Goal: Information Seeking & Learning: Learn about a topic

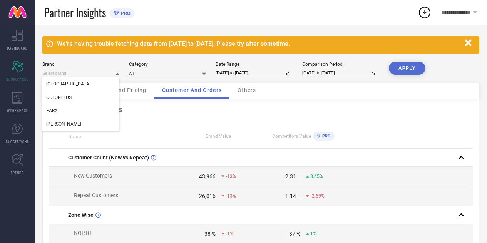
click at [160, 79] on div "[GEOGRAPHIC_DATA] COLORPLUS PARX [PERSON_NAME] Category All Date Range [DATE] t…" at bounding box center [260, 73] width 437 height 22
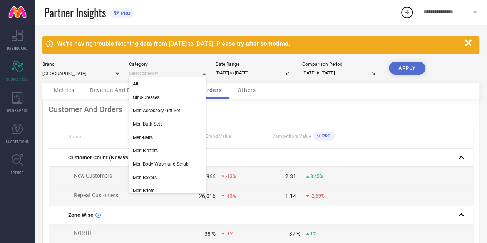
click at [166, 73] on input at bounding box center [167, 73] width 77 height 8
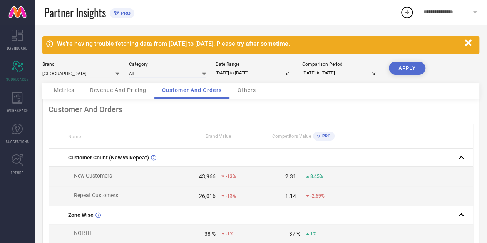
click at [178, 74] on input at bounding box center [167, 73] width 77 height 8
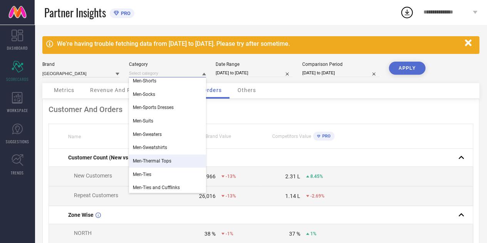
scroll to position [488, 0]
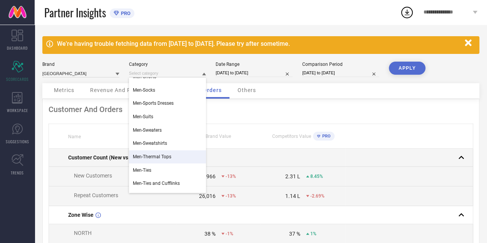
click at [269, 152] on td at bounding box center [303, 158] width 85 height 18
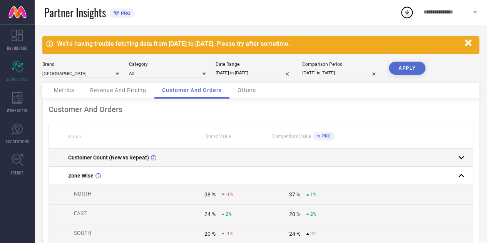
click at [269, 152] on td at bounding box center [303, 158] width 85 height 18
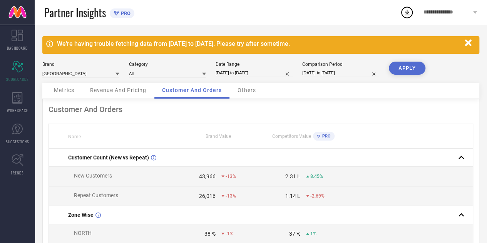
click at [244, 72] on input "[DATE] to [DATE]" at bounding box center [254, 73] width 77 height 8
select select "7"
select select "2025"
select select "8"
select select "2025"
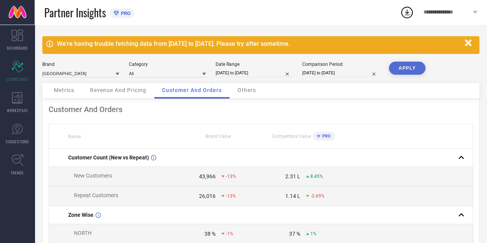
click at [179, 107] on div "Customer And Orders" at bounding box center [261, 109] width 425 height 9
click at [205, 75] on icon at bounding box center [204, 74] width 4 height 4
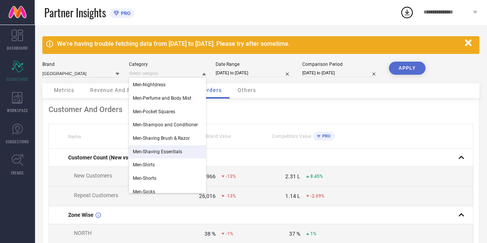
scroll to position [389, 0]
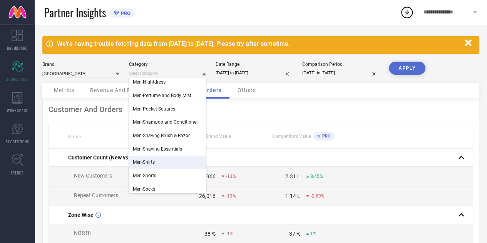
click at [171, 166] on div "Men-Shirts" at bounding box center [167, 162] width 77 height 13
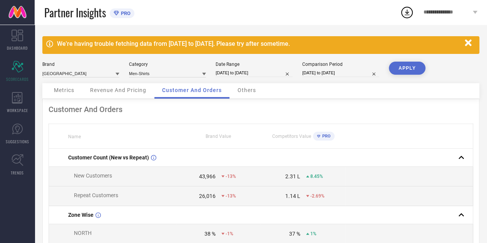
click at [408, 68] on button "APPLY" at bounding box center [407, 68] width 37 height 13
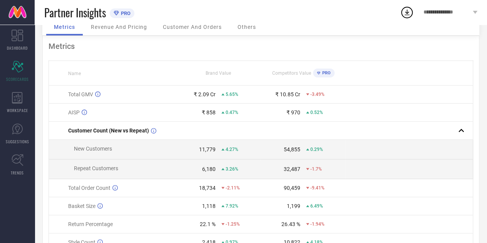
scroll to position [104, 0]
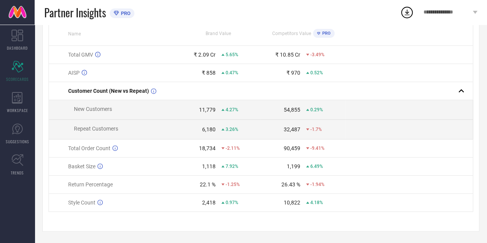
click at [203, 109] on div "11,779" at bounding box center [207, 110] width 17 height 6
drag, startPoint x: 203, startPoint y: 109, endPoint x: 208, endPoint y: 130, distance: 21.9
click at [208, 130] on tbody "Total GMV ₹ 2.09 Cr 5.65% ₹ 10.85 Cr -3.49% AISP ₹ 858 0.47% ₹ 970 0.52% Custom…" at bounding box center [261, 129] width 424 height 166
click at [208, 130] on div "6,180" at bounding box center [208, 129] width 13 height 6
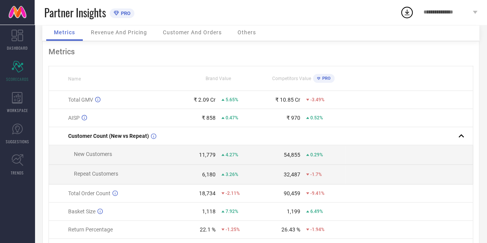
scroll to position [57, 0]
click at [206, 156] on div "11,779" at bounding box center [207, 155] width 17 height 6
click at [206, 172] on td "6,180 3.26%" at bounding box center [218, 176] width 85 height 20
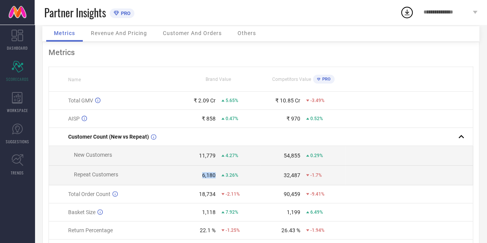
click at [206, 172] on td "6,180 3.26%" at bounding box center [218, 176] width 85 height 20
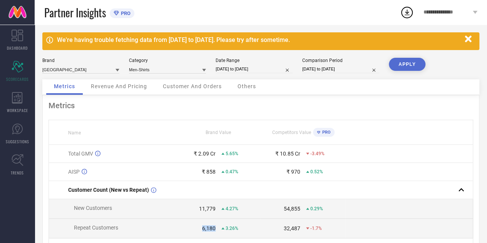
scroll to position [0, 0]
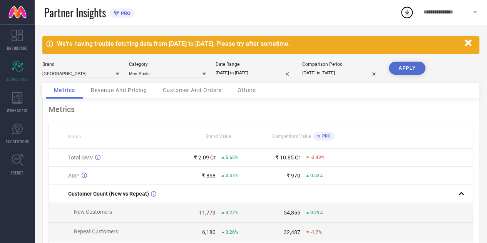
click at [127, 90] on span "Revenue And Pricing" at bounding box center [119, 90] width 56 height 6
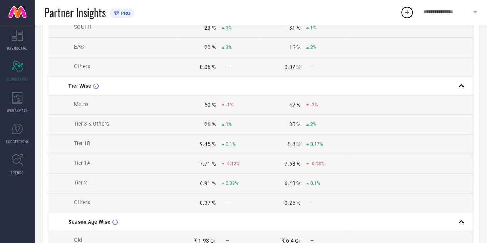
scroll to position [400, 0]
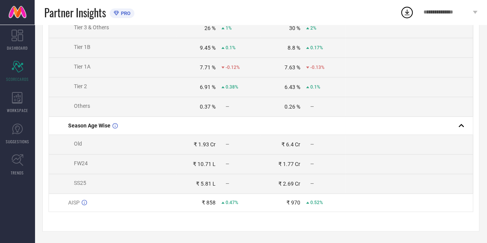
click at [203, 147] on td "₹ 1.93 Cr —" at bounding box center [218, 145] width 85 height 20
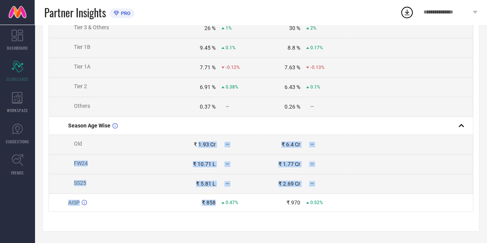
drag, startPoint x: 203, startPoint y: 147, endPoint x: 216, endPoint y: 197, distance: 51.1
click at [216, 197] on td "₹ 858 0.47%" at bounding box center [218, 203] width 85 height 18
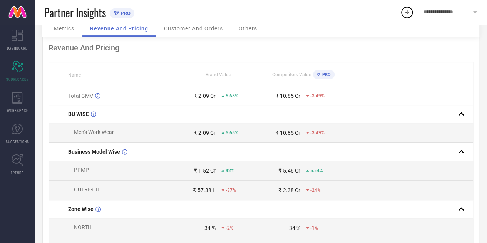
scroll to position [0, 0]
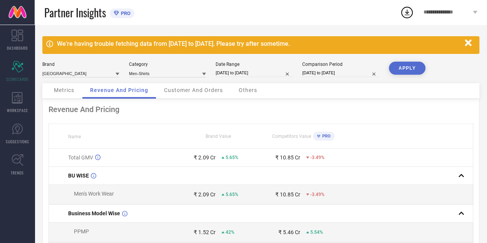
click at [203, 88] on span "Customer And Orders" at bounding box center [193, 90] width 59 height 6
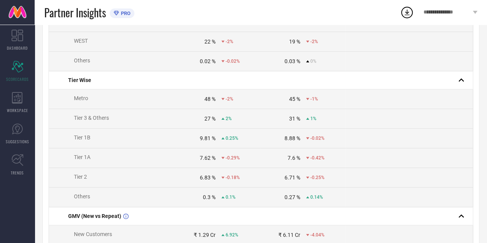
scroll to position [397, 0]
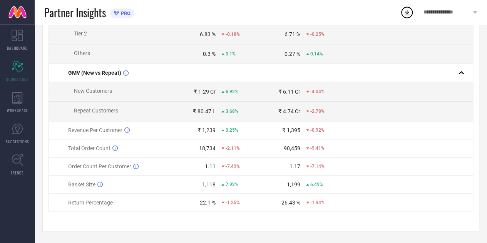
click at [197, 91] on div "₹ 1.29 Cr" at bounding box center [205, 92] width 22 height 6
drag, startPoint x: 197, startPoint y: 91, endPoint x: 212, endPoint y: 95, distance: 15.2
click at [212, 95] on td "₹ 1.29 Cr 6.92%" at bounding box center [218, 92] width 85 height 20
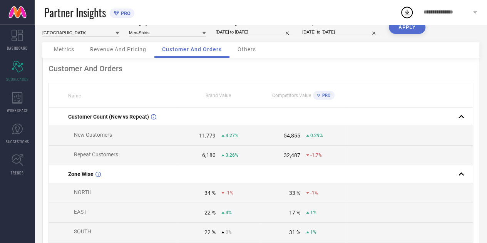
scroll to position [0, 0]
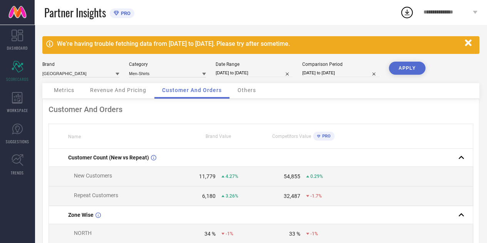
click at [207, 179] on div "11,779" at bounding box center [207, 176] width 17 height 6
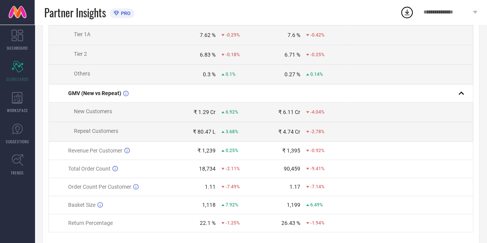
scroll to position [397, 0]
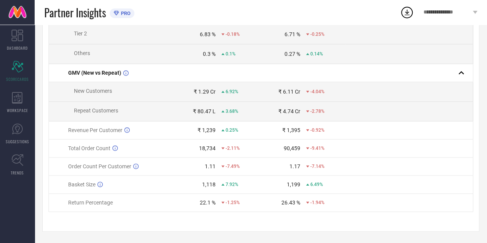
click at [203, 129] on div "₹ 1,239" at bounding box center [207, 130] width 18 height 6
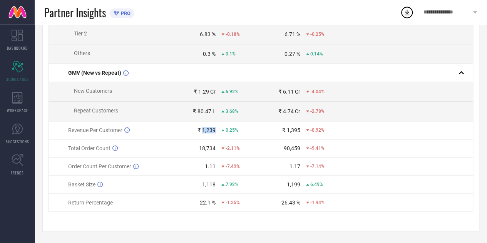
click at [203, 129] on div "₹ 1,239" at bounding box center [207, 130] width 18 height 6
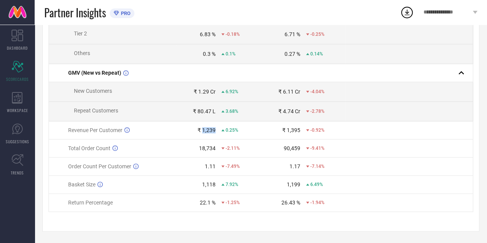
click at [203, 129] on div "₹ 1,239" at bounding box center [207, 130] width 18 height 6
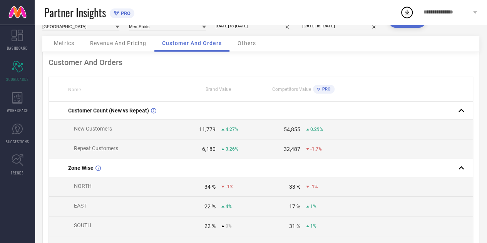
scroll to position [0, 0]
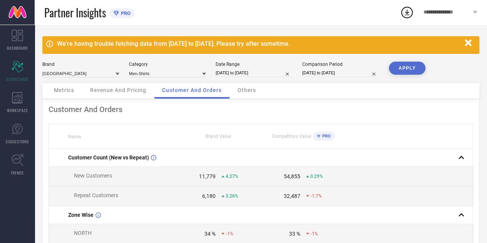
click at [210, 175] on div "11,779" at bounding box center [207, 176] width 17 height 6
click at [212, 190] on td "6,180 3.26%" at bounding box center [218, 196] width 85 height 20
click at [213, 193] on td "6,180 3.26%" at bounding box center [218, 196] width 85 height 20
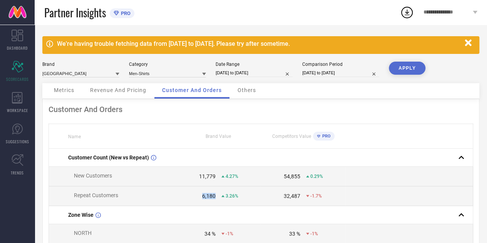
click at [210, 191] on td "6,180 3.26%" at bounding box center [218, 196] width 85 height 20
drag, startPoint x: 210, startPoint y: 191, endPoint x: 203, endPoint y: 175, distance: 17.8
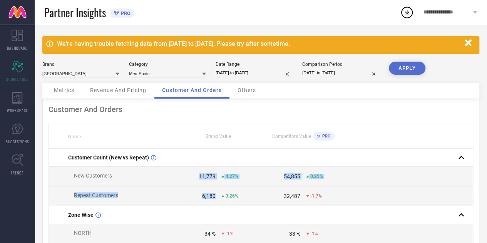
click at [203, 175] on div "11,779" at bounding box center [207, 176] width 17 height 6
drag, startPoint x: 203, startPoint y: 175, endPoint x: 209, endPoint y: 192, distance: 18.8
click at [225, 184] on td "11,779 4.27%" at bounding box center [218, 177] width 85 height 20
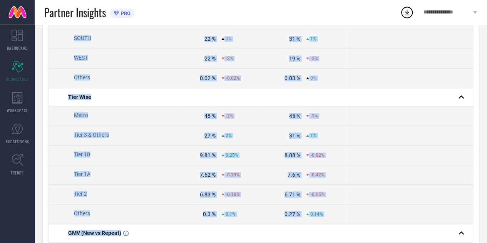
scroll to position [397, 0]
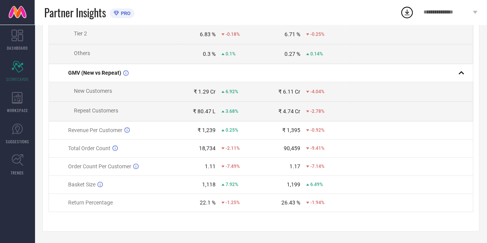
drag, startPoint x: 58, startPoint y: 158, endPoint x: 265, endPoint y: 216, distance: 215.1
copy thead "Name Brand Value Competitors Value PRO"
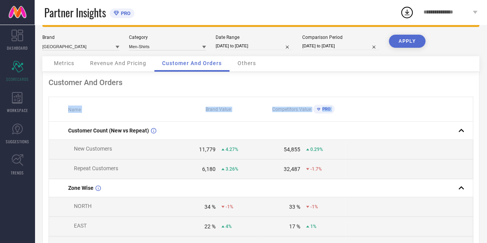
scroll to position [0, 0]
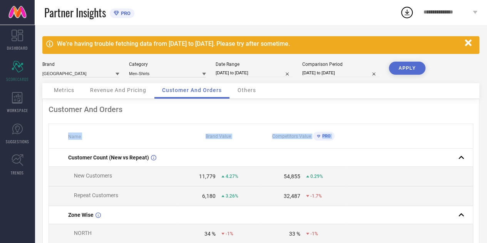
click at [293, 186] on td "54,855 0.29%" at bounding box center [303, 177] width 85 height 20
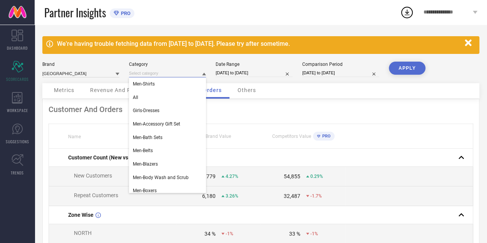
click at [173, 77] on input at bounding box center [167, 73] width 77 height 8
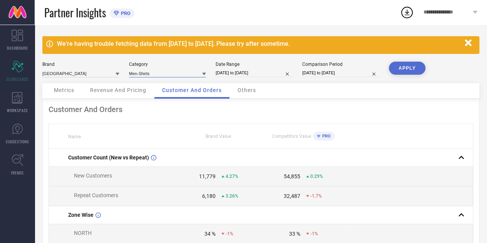
click at [172, 74] on input at bounding box center [167, 73] width 77 height 8
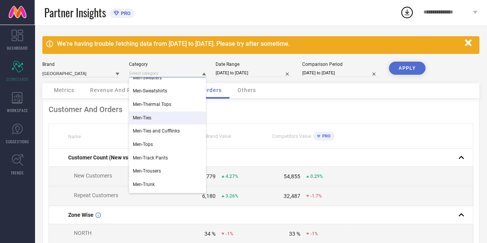
scroll to position [540, 0]
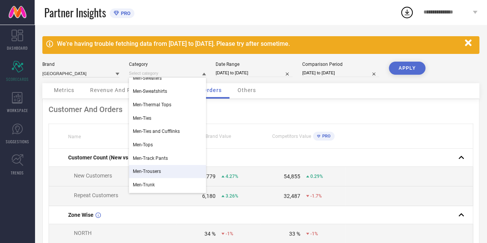
click at [157, 175] on div "Men-Trousers" at bounding box center [167, 171] width 77 height 13
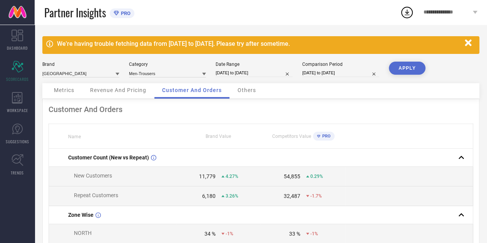
click at [419, 64] on button "APPLY" at bounding box center [407, 68] width 37 height 13
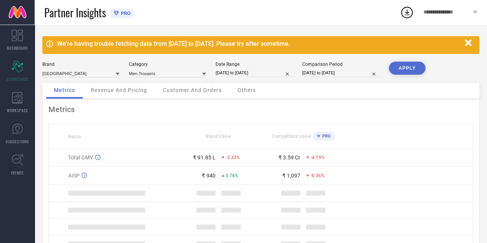
click at [195, 92] on span "Customer And Orders" at bounding box center [192, 90] width 59 height 6
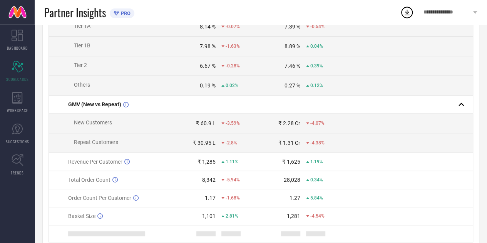
scroll to position [396, 0]
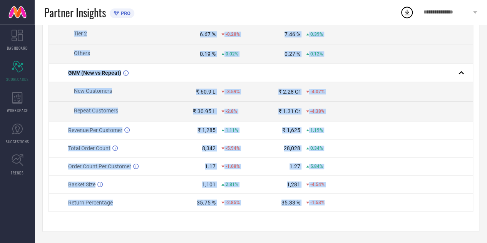
drag, startPoint x: 55, startPoint y: 158, endPoint x: 328, endPoint y: 210, distance: 278.2
copy tbody "Customer Count (New vs Repeat) New Customers 5,690 -1.38% 16,856 -9.23% Repeat …"
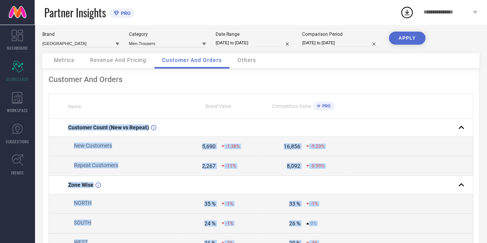
scroll to position [0, 0]
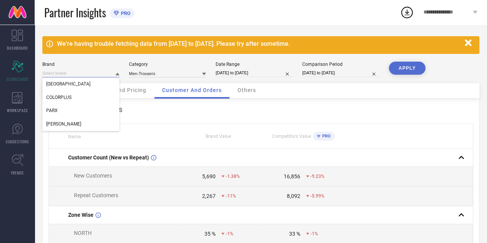
click at [95, 70] on input at bounding box center [80, 73] width 77 height 8
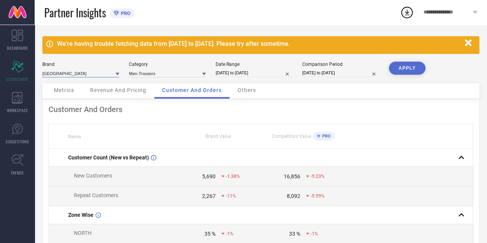
click at [89, 74] on input at bounding box center [80, 73] width 77 height 8
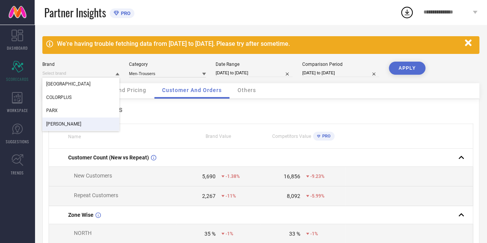
click at [58, 129] on div "[PERSON_NAME]" at bounding box center [80, 123] width 77 height 13
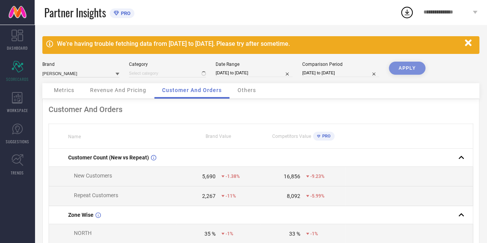
type input "Men-Trousers"
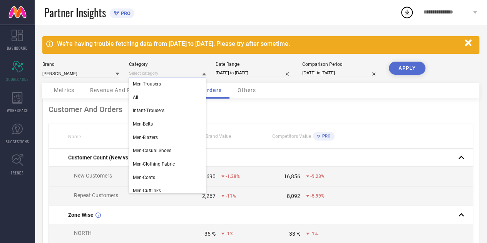
click at [166, 71] on input at bounding box center [167, 73] width 77 height 8
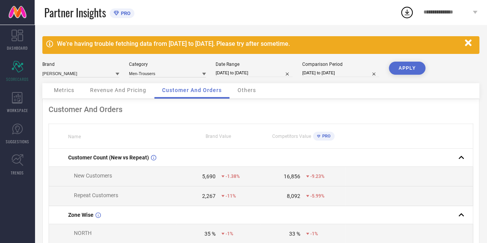
click at [408, 71] on button "APPLY" at bounding box center [407, 68] width 37 height 13
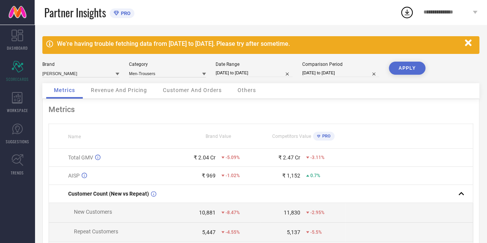
click at [176, 91] on span "Customer And Orders" at bounding box center [192, 90] width 59 height 6
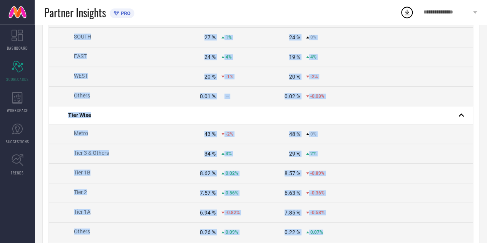
scroll to position [397, 0]
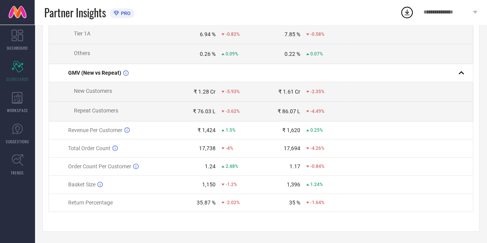
drag, startPoint x: 53, startPoint y: 156, endPoint x: 396, endPoint y: 218, distance: 348.3
copy thead "Name Brand Value Competitors Value PRO"
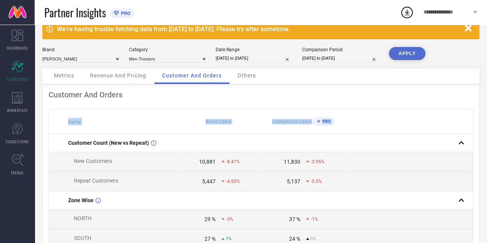
scroll to position [0, 0]
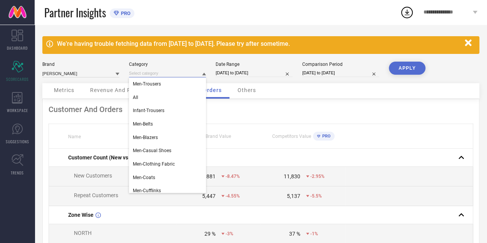
click at [170, 73] on input at bounding box center [167, 73] width 77 height 8
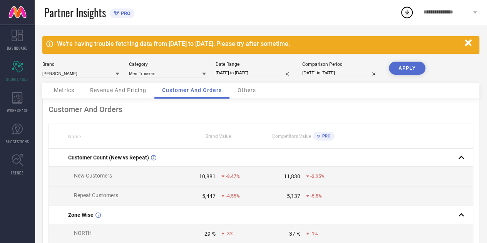
click at [414, 70] on button "APPLY" at bounding box center [407, 68] width 37 height 13
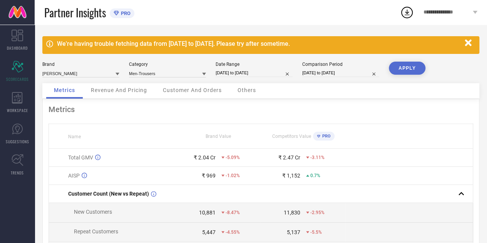
scroll to position [5, 0]
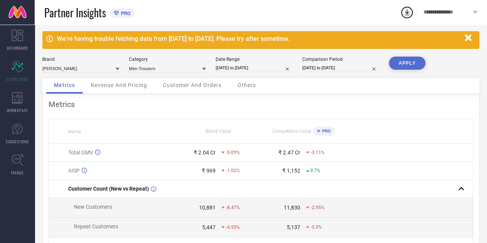
click at [183, 84] on span "Customer And Orders" at bounding box center [192, 85] width 59 height 6
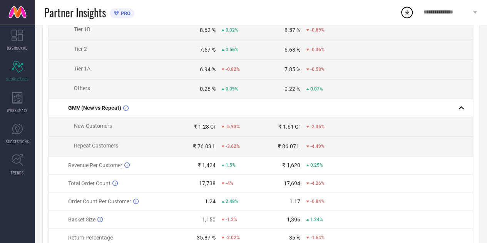
scroll to position [0, 0]
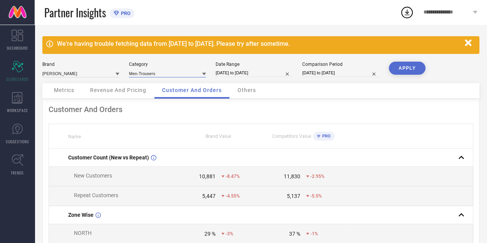
click at [176, 71] on input at bounding box center [167, 73] width 77 height 8
drag, startPoint x: 166, startPoint y: 74, endPoint x: 151, endPoint y: 74, distance: 15.0
click at [151, 74] on input at bounding box center [167, 73] width 77 height 8
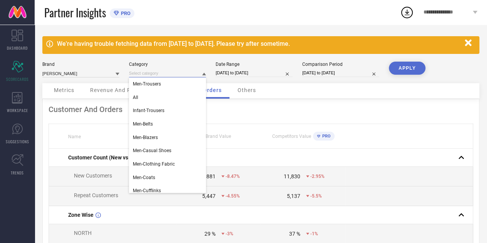
click at [151, 74] on input at bounding box center [167, 73] width 77 height 8
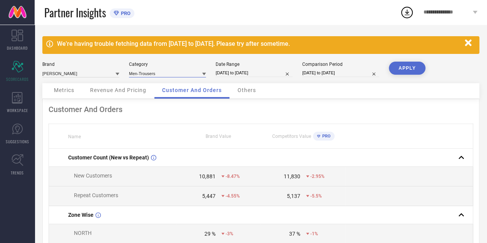
click at [149, 74] on input at bounding box center [167, 73] width 77 height 8
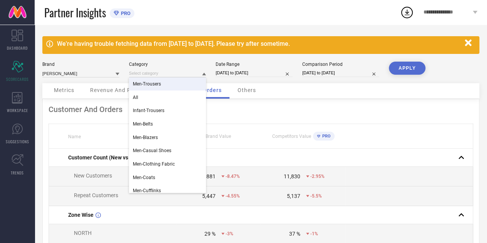
click at [144, 86] on span "Men-Trousers" at bounding box center [147, 83] width 28 height 5
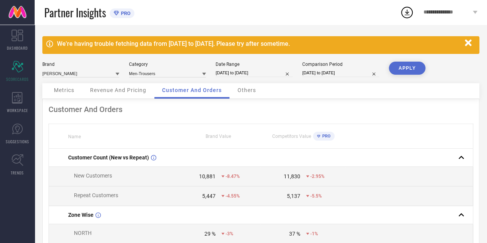
click at [403, 70] on button "APPLY" at bounding box center [407, 68] width 37 height 13
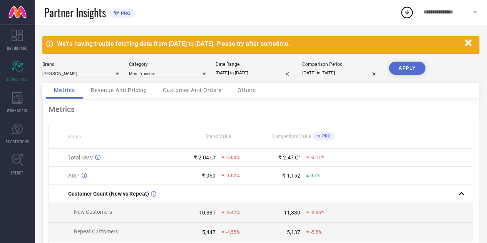
click at [202, 94] on div "Customer And Orders" at bounding box center [192, 90] width 74 height 15
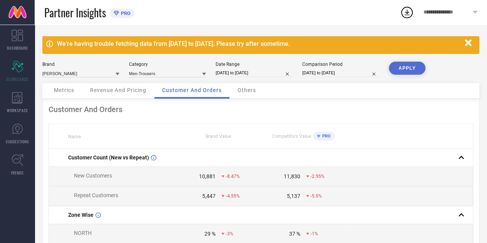
click at [101, 68] on div "Brand [PERSON_NAME]" at bounding box center [80, 70] width 77 height 16
click at [98, 71] on input at bounding box center [80, 73] width 77 height 8
click at [93, 73] on input at bounding box center [80, 73] width 77 height 8
click at [64, 110] on span "[GEOGRAPHIC_DATA]" at bounding box center [68, 110] width 44 height 5
type input "Men-Trousers"
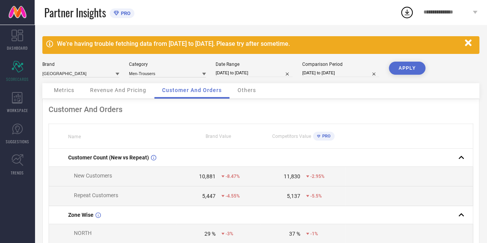
click at [396, 71] on button "APPLY" at bounding box center [407, 68] width 37 height 13
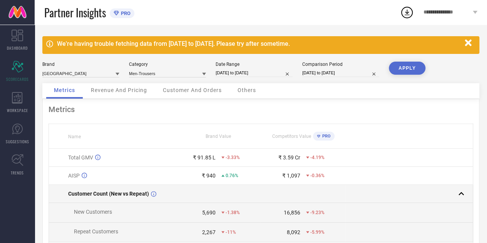
scroll to position [52, 0]
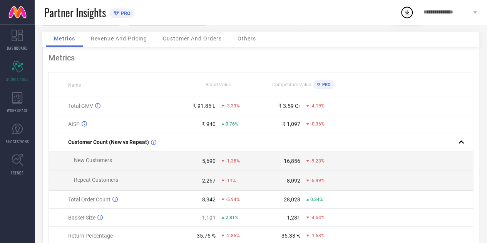
click at [211, 163] on div "5,690" at bounding box center [208, 161] width 13 height 6
drag, startPoint x: 211, startPoint y: 163, endPoint x: 216, endPoint y: 179, distance: 16.9
click at [216, 179] on tbody "Total GMV ₹ 91.85 L -3.33% ₹ 3.59 Cr -4.19% AISP ₹ 940 0.76% ₹ 1,097 -0.36% Cus…" at bounding box center [261, 180] width 424 height 166
click at [216, 179] on div "2,267 -11%" at bounding box center [218, 180] width 84 height 6
drag, startPoint x: 216, startPoint y: 179, endPoint x: 206, endPoint y: 161, distance: 21.4
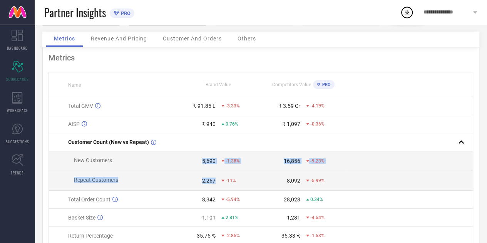
click at [206, 161] on tbody "Total GMV ₹ 91.85 L -3.33% ₹ 3.59 Cr -4.19% AISP ₹ 940 0.76% ₹ 1,097 -0.36% Cus…" at bounding box center [261, 180] width 424 height 166
click at [206, 161] on div "5,690" at bounding box center [208, 161] width 13 height 6
drag, startPoint x: 206, startPoint y: 161, endPoint x: 324, endPoint y: 186, distance: 121.3
click at [324, 186] on tbody "Total GMV ₹ 91.85 L -3.33% ₹ 3.59 Cr -4.19% AISP ₹ 940 0.76% ₹ 1,097 -0.36% Cus…" at bounding box center [261, 180] width 424 height 166
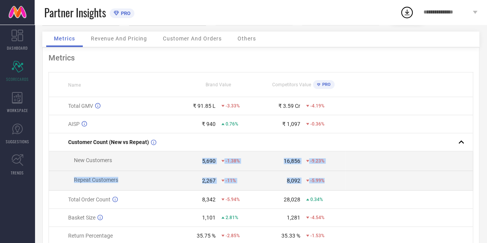
click at [324, 186] on td "8,092 -5.99%" at bounding box center [303, 181] width 85 height 20
drag, startPoint x: 324, startPoint y: 186, endPoint x: 69, endPoint y: 160, distance: 256.2
click at [69, 160] on tbody "Total GMV ₹ 91.85 L -3.33% ₹ 3.59 Cr -4.19% AISP ₹ 940 0.76% ₹ 1,097 -0.36% Cus…" at bounding box center [261, 180] width 424 height 166
click at [69, 160] on span "New Customers" at bounding box center [90, 160] width 44 height 6
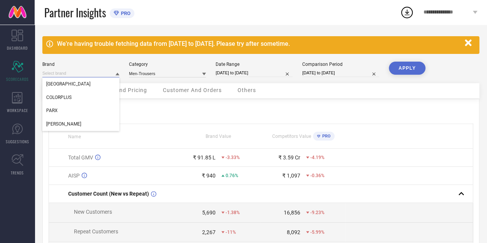
click at [94, 71] on input at bounding box center [80, 73] width 77 height 8
click at [92, 72] on input at bounding box center [80, 73] width 77 height 8
click at [63, 123] on span "[PERSON_NAME]" at bounding box center [63, 123] width 35 height 5
type input "Men-Trousers"
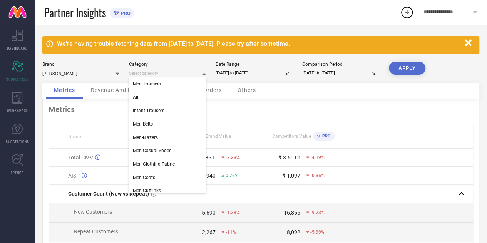
click at [154, 75] on input at bounding box center [167, 73] width 77 height 8
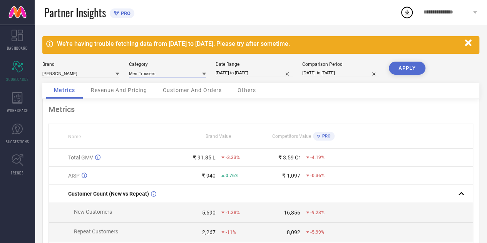
click at [154, 75] on input at bounding box center [167, 73] width 77 height 8
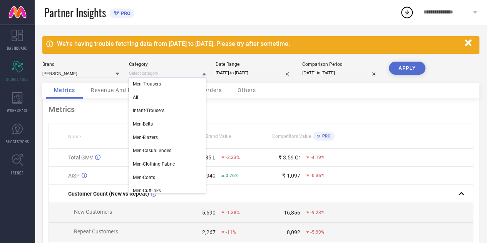
click at [154, 75] on input at bounding box center [167, 73] width 77 height 8
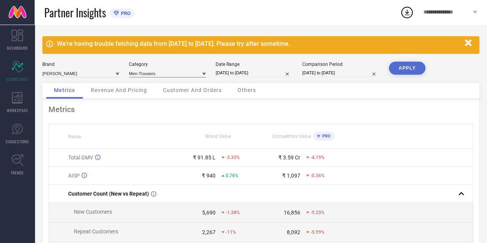
click at [154, 75] on input at bounding box center [167, 73] width 77 height 8
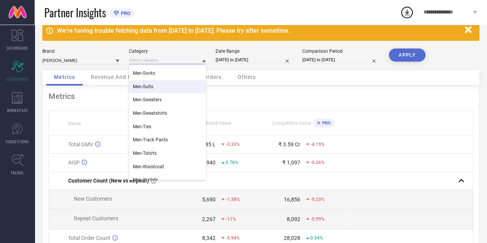
scroll to position [233, 0]
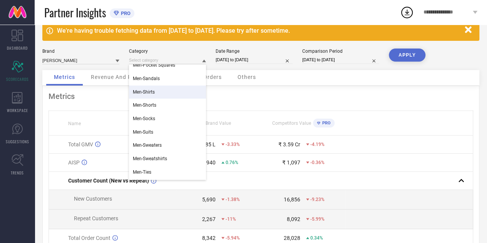
click at [161, 89] on div "Men-Shirts" at bounding box center [167, 91] width 77 height 13
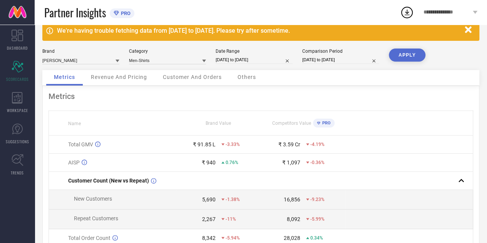
click at [406, 54] on button "APPLY" at bounding box center [407, 55] width 37 height 13
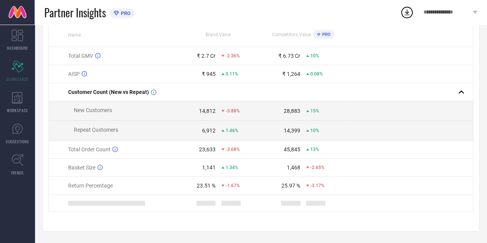
scroll to position [0, 0]
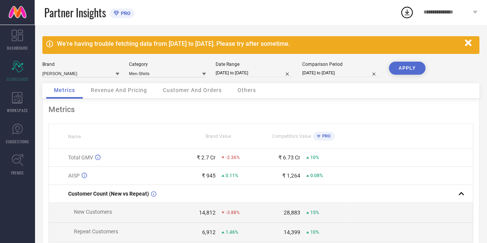
click at [186, 88] on span "Customer And Orders" at bounding box center [192, 90] width 59 height 6
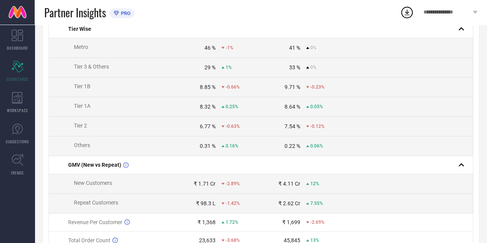
scroll to position [397, 0]
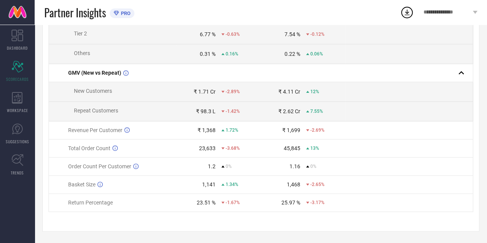
drag, startPoint x: 58, startPoint y: 157, endPoint x: 378, endPoint y: 213, distance: 324.8
copy thead "Name Brand Value Competitors Value PRO"
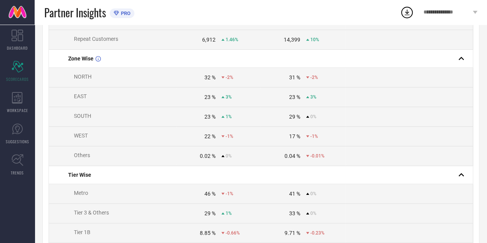
scroll to position [0, 0]
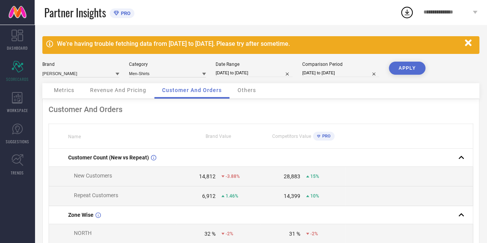
click at [207, 137] on span "Brand Value" at bounding box center [218, 136] width 25 height 5
click at [105, 76] on input at bounding box center [80, 73] width 77 height 8
click at [89, 78] on div "Brand [PERSON_NAME] Category Men-Shirts Date Range [DATE] to [DATE] Comparison …" at bounding box center [260, 73] width 437 height 22
click at [80, 74] on input at bounding box center [80, 73] width 77 height 8
click at [85, 74] on input at bounding box center [80, 73] width 77 height 8
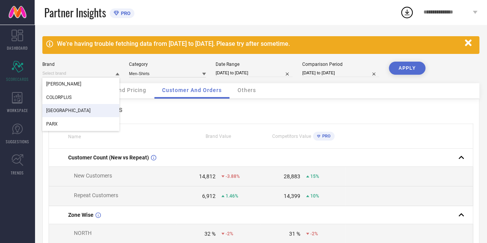
click at [72, 109] on span "[GEOGRAPHIC_DATA]" at bounding box center [68, 110] width 44 height 5
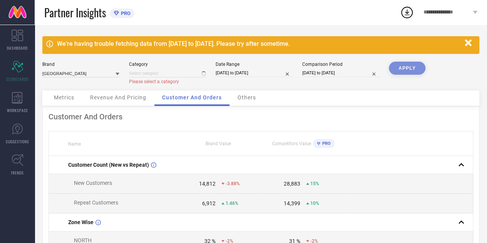
type input "Men-Shirts"
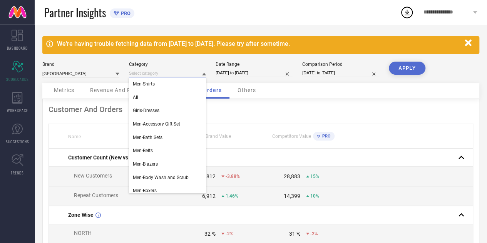
click at [170, 74] on input at bounding box center [167, 73] width 77 height 8
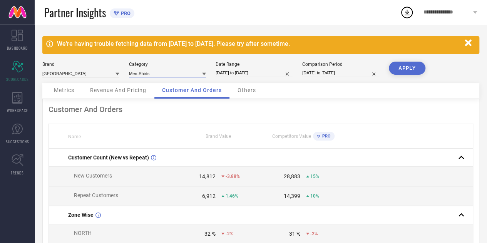
click at [169, 74] on input at bounding box center [167, 73] width 77 height 8
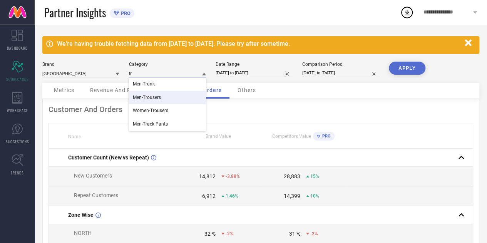
type input "tr"
click at [156, 98] on span "Men-Trousers" at bounding box center [147, 97] width 28 height 5
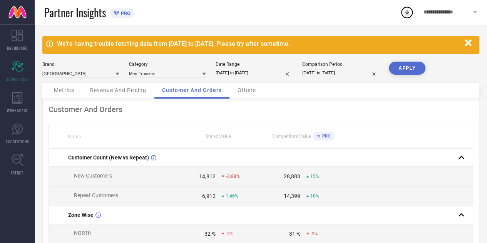
click at [407, 68] on button "APPLY" at bounding box center [407, 68] width 37 height 13
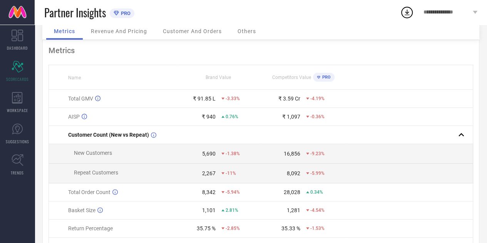
scroll to position [89, 0]
